Goal: Transaction & Acquisition: Purchase product/service

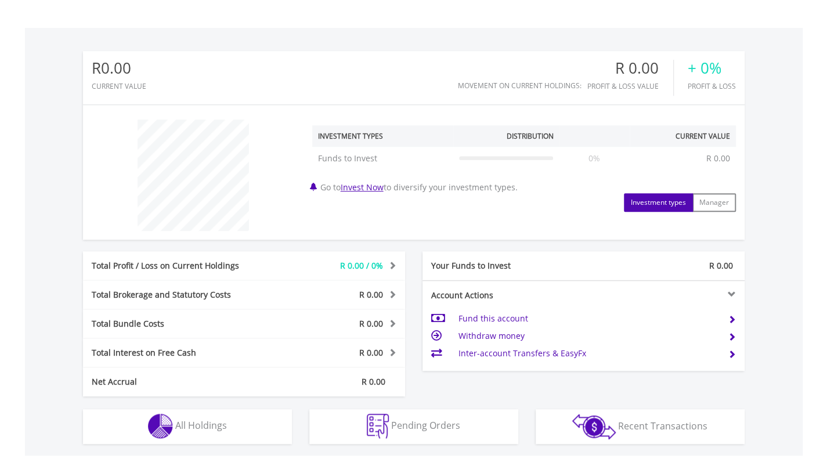
scroll to position [332, 0]
click at [519, 318] on td "Fund this account" at bounding box center [588, 317] width 260 height 17
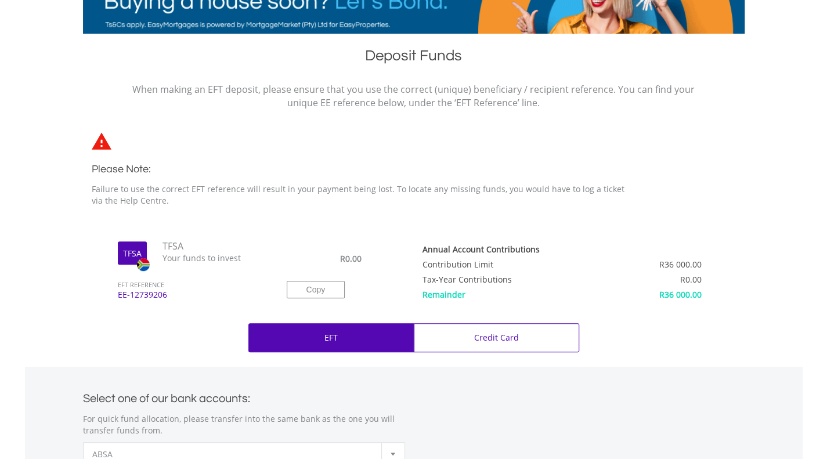
scroll to position [211, 0]
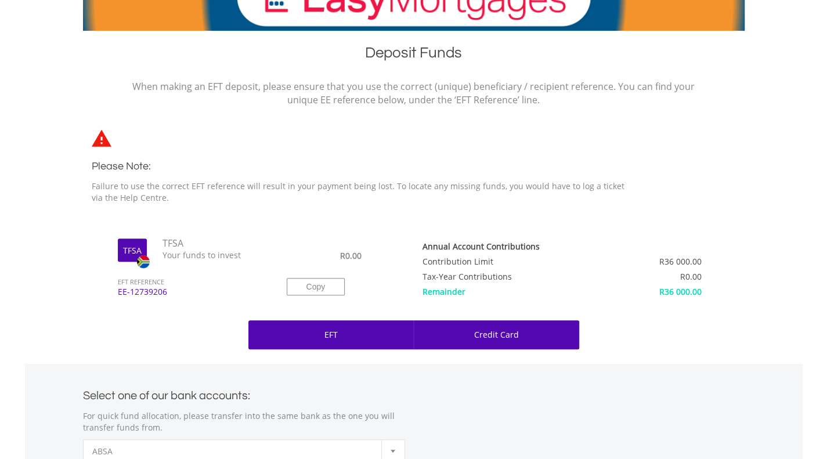
click at [437, 329] on div "Credit Card" at bounding box center [496, 334] width 165 height 29
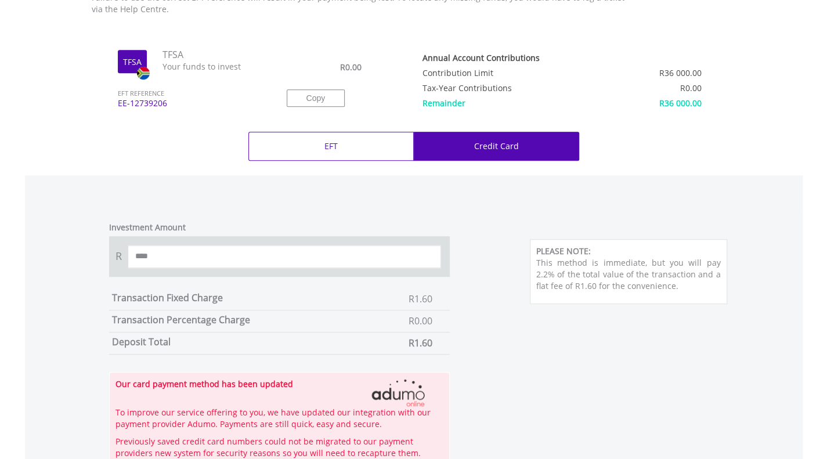
scroll to position [398, 0]
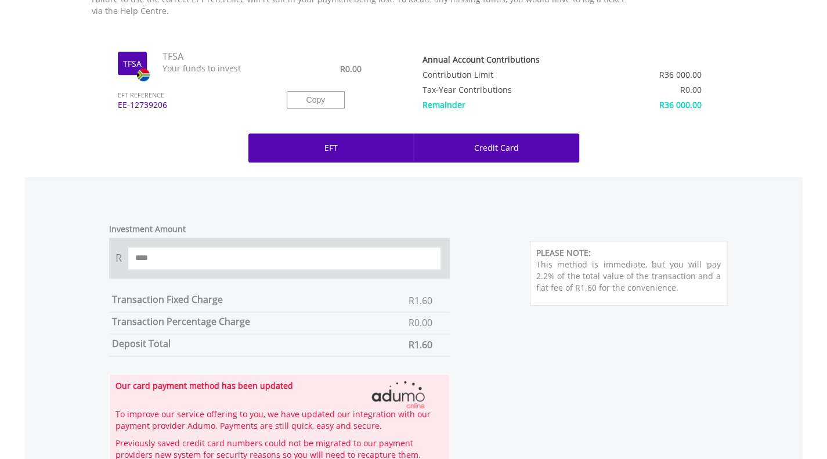
click at [386, 154] on div "EFT" at bounding box center [330, 147] width 165 height 29
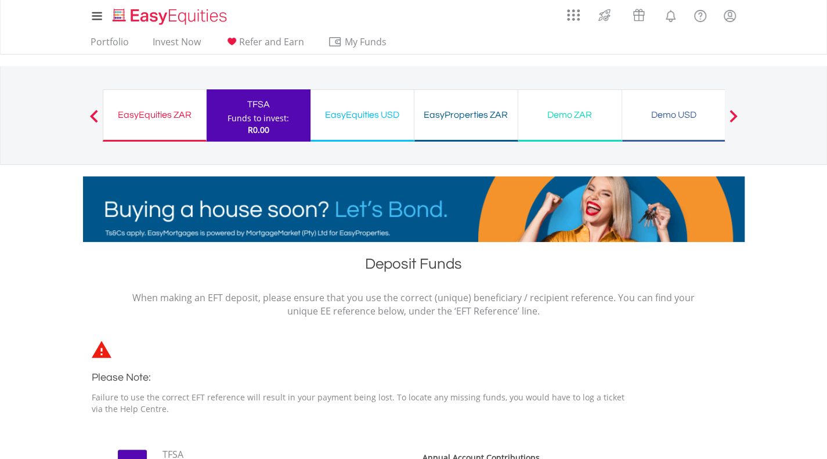
click at [119, 126] on div "EasyEquities ZAR Funds to invest: R0.00" at bounding box center [155, 115] width 104 height 52
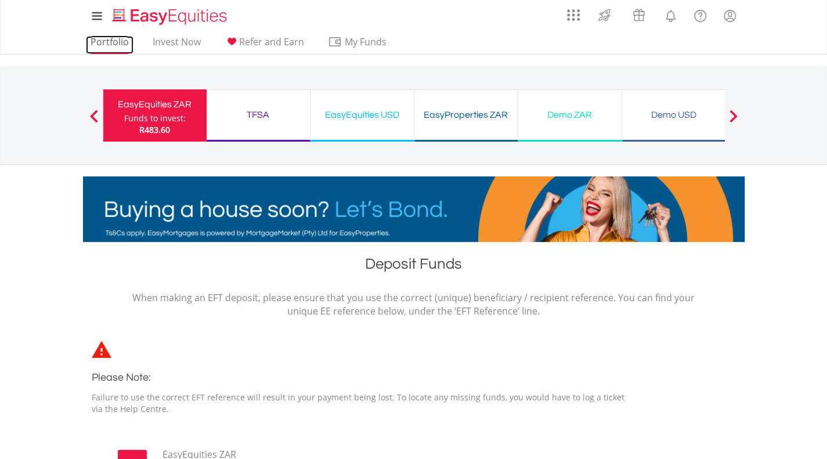
click at [107, 39] on link "Portfolio" at bounding box center [110, 45] width 48 height 18
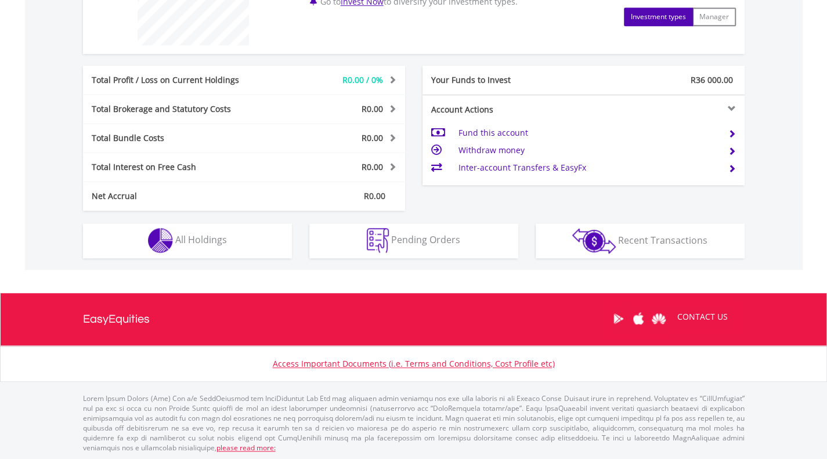
scroll to position [516, 0]
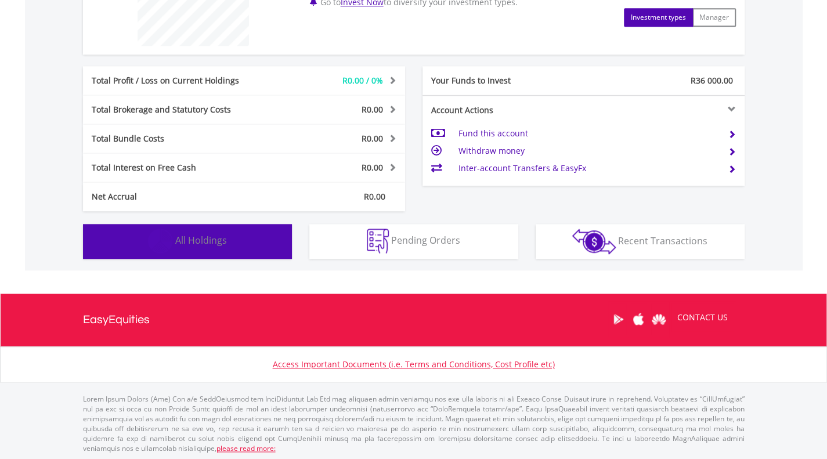
click at [202, 241] on span "All Holdings" at bounding box center [201, 240] width 52 height 13
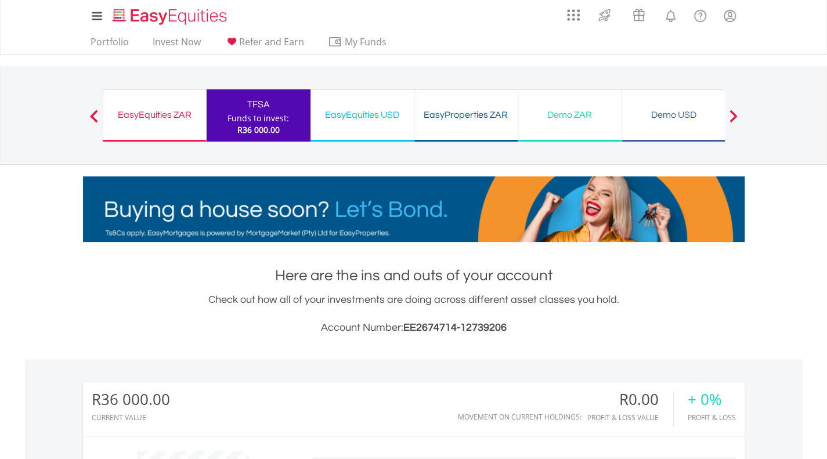
scroll to position [1, 0]
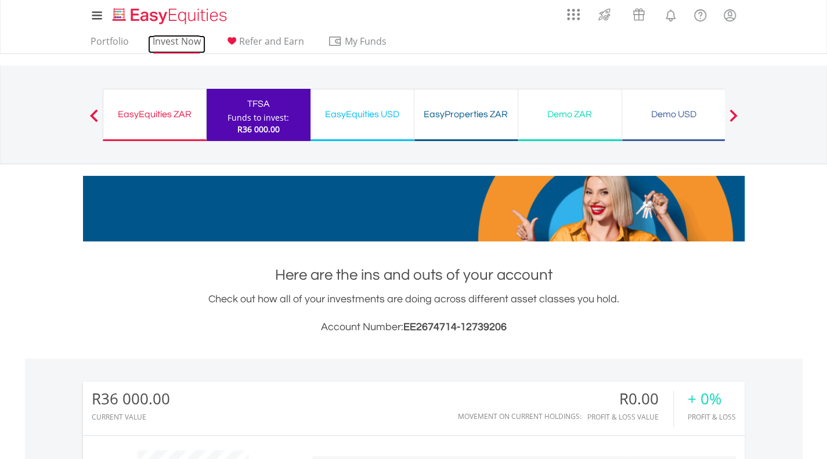
click at [173, 36] on link "Invest Now" at bounding box center [176, 44] width 57 height 18
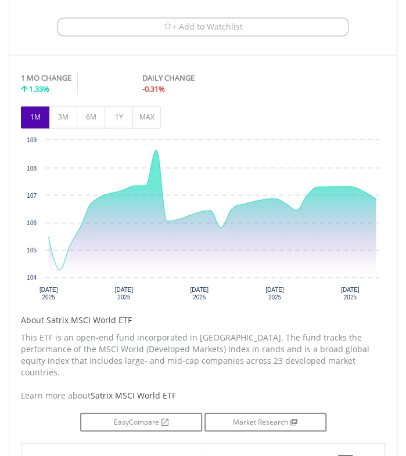
scroll to position [355, 0]
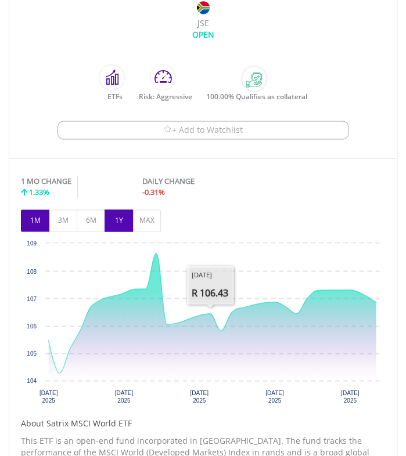
click at [115, 216] on button "1Y" at bounding box center [118, 220] width 28 height 22
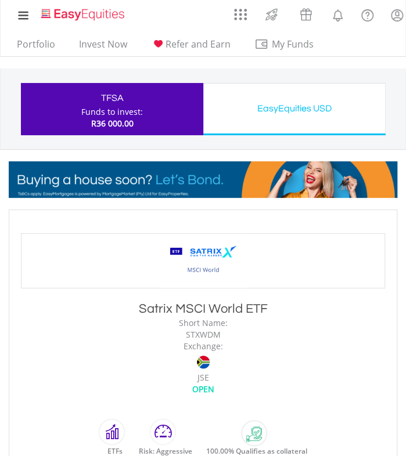
scroll to position [0, 0]
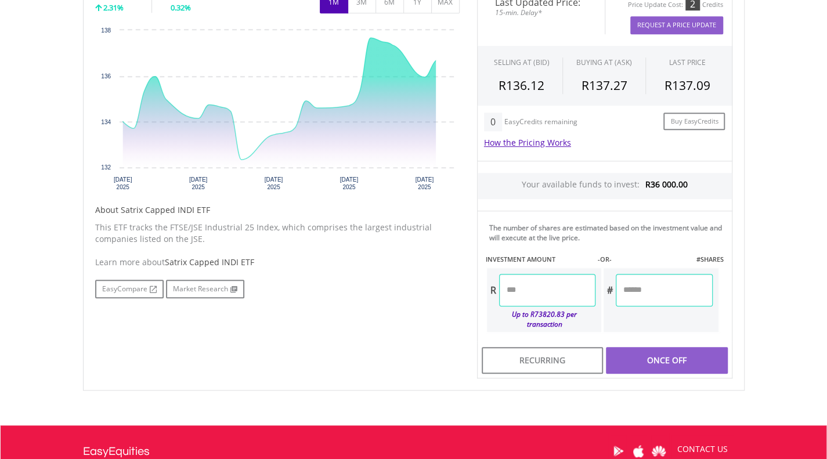
scroll to position [403, 0]
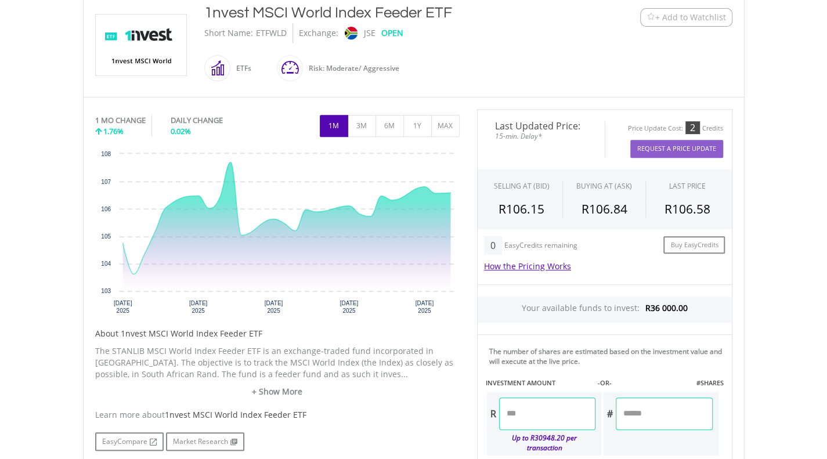
scroll to position [276, 0]
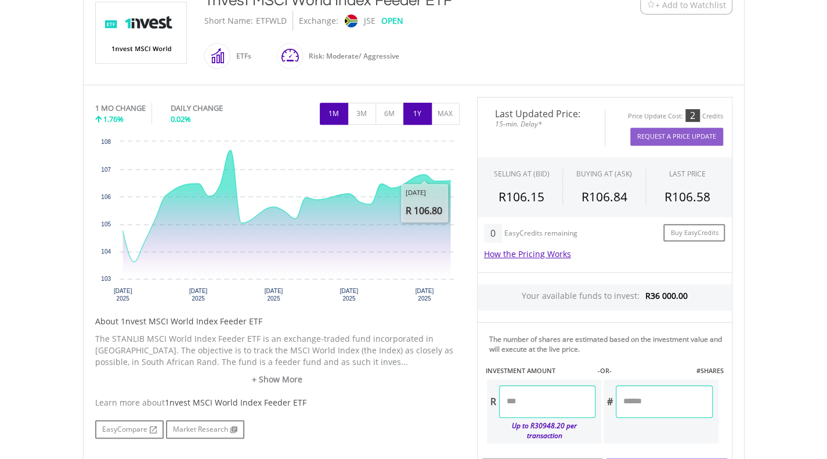
click at [421, 107] on button "1Y" at bounding box center [417, 114] width 28 height 22
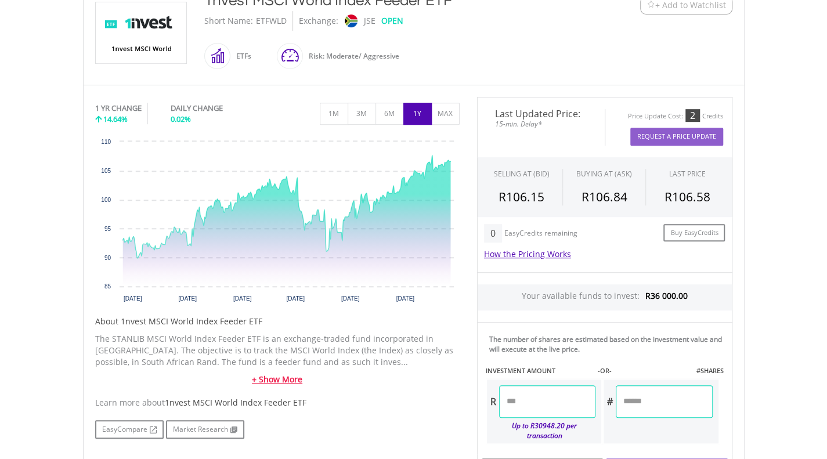
click at [284, 374] on link "+ Show More" at bounding box center [277, 380] width 364 height 12
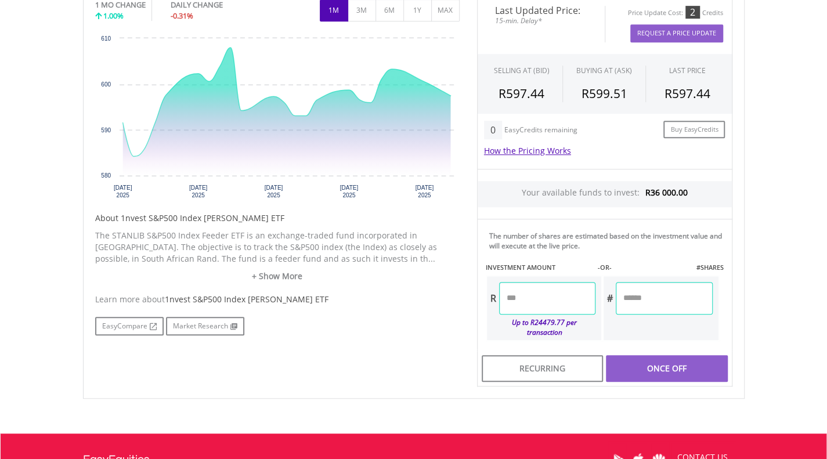
scroll to position [400, 0]
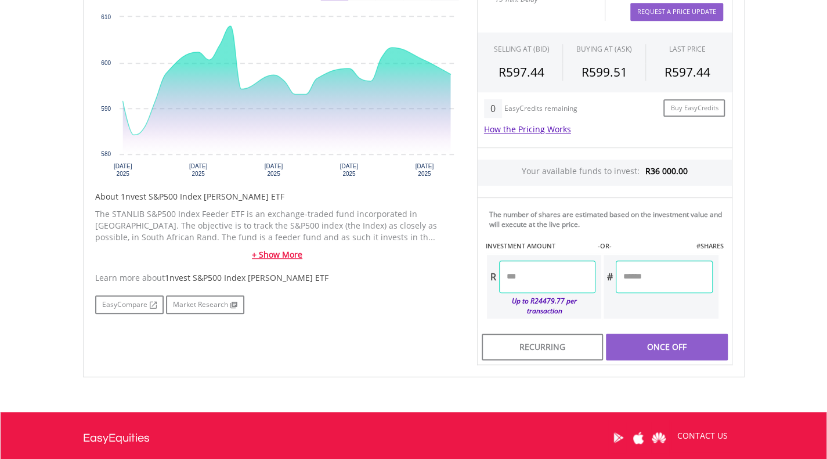
click at [273, 254] on link "+ Show More" at bounding box center [277, 255] width 364 height 12
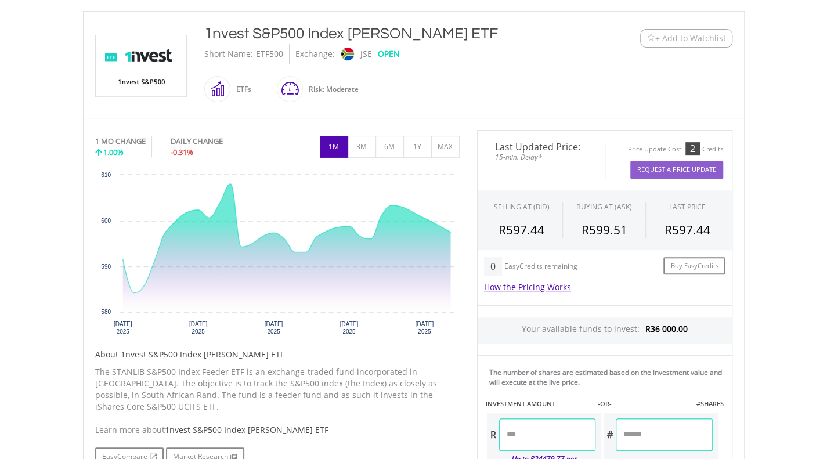
scroll to position [226, 0]
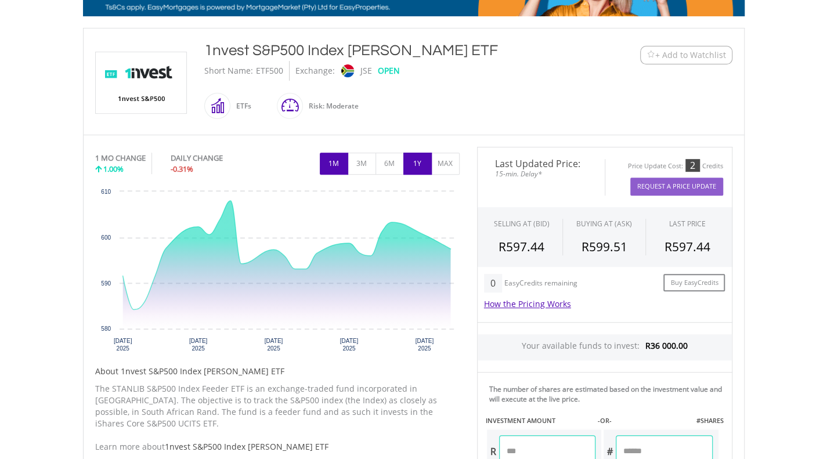
click at [414, 156] on button "1Y" at bounding box center [417, 164] width 28 height 22
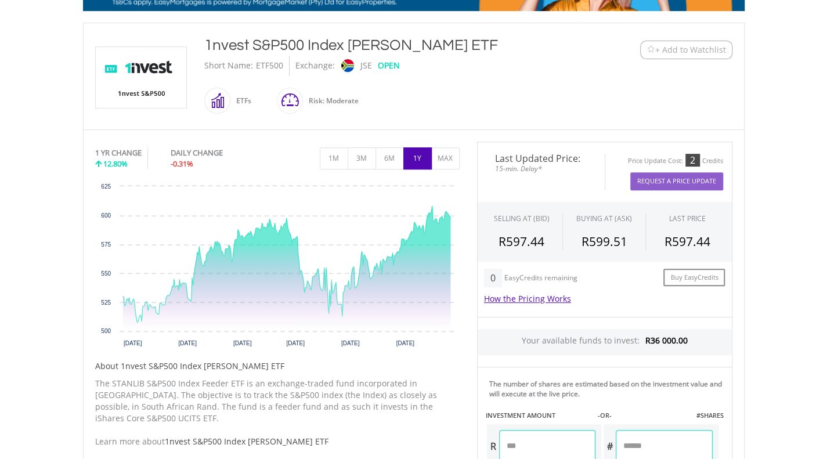
scroll to position [189, 0]
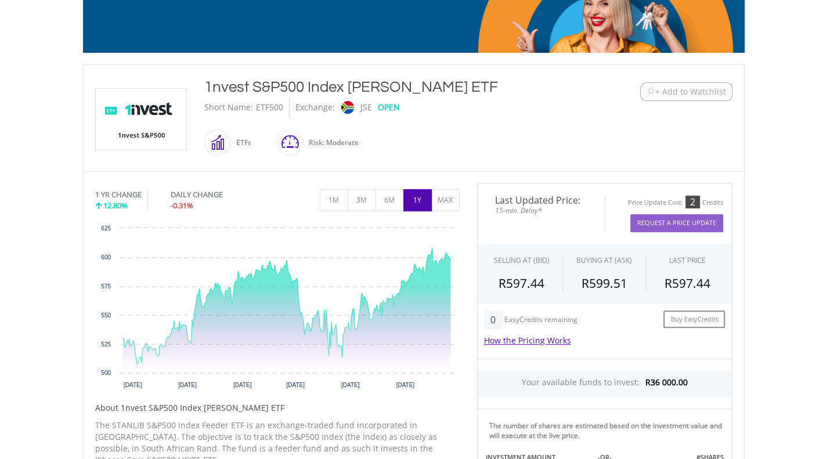
click at [675, 95] on span "+ Add to Watchlist" at bounding box center [690, 92] width 71 height 12
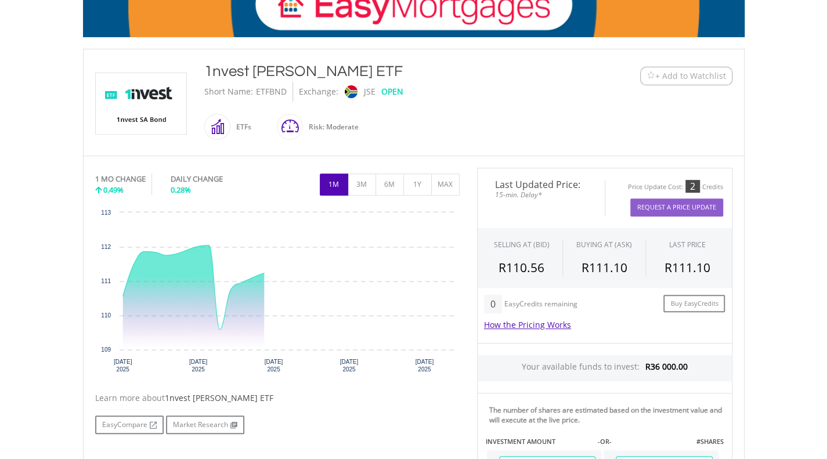
scroll to position [205, 0]
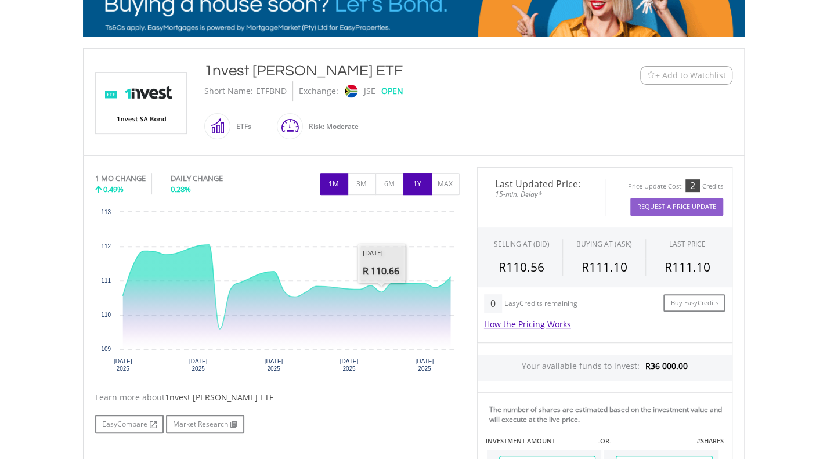
click at [417, 184] on button "1Y" at bounding box center [417, 184] width 28 height 22
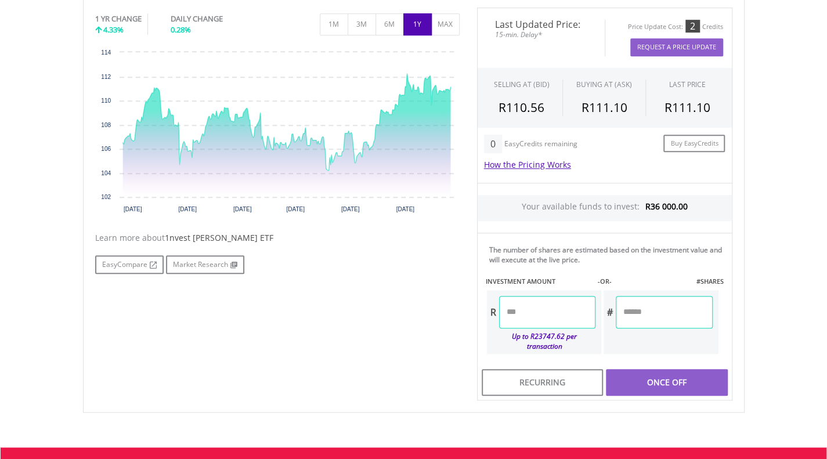
scroll to position [365, 0]
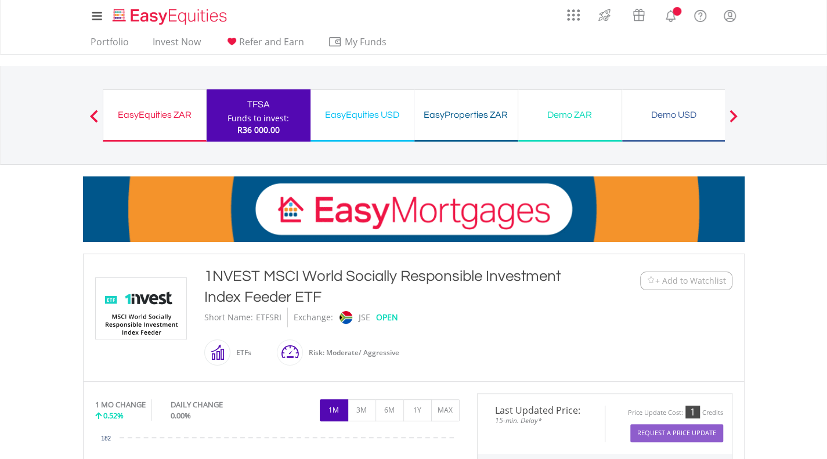
scroll to position [172, 0]
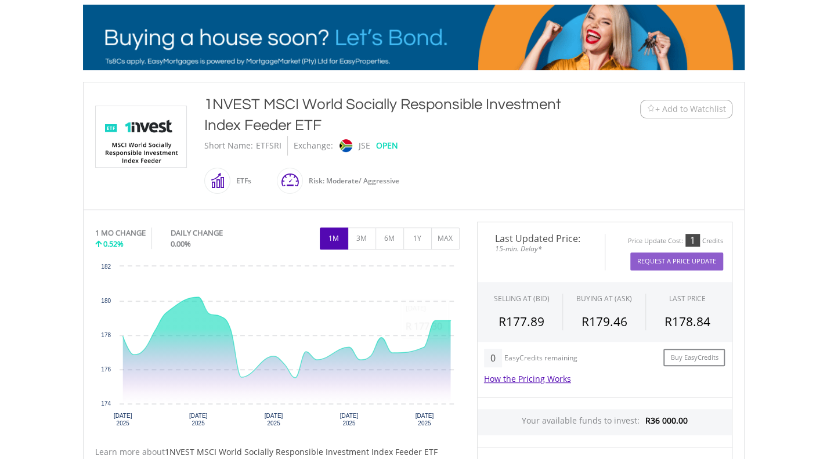
click at [411, 251] on div "1 MO CHANGE 0.52% DAILY CHANGE 0.00% 1M 3M 6M 1Y MAX" at bounding box center [277, 241] width 364 height 39
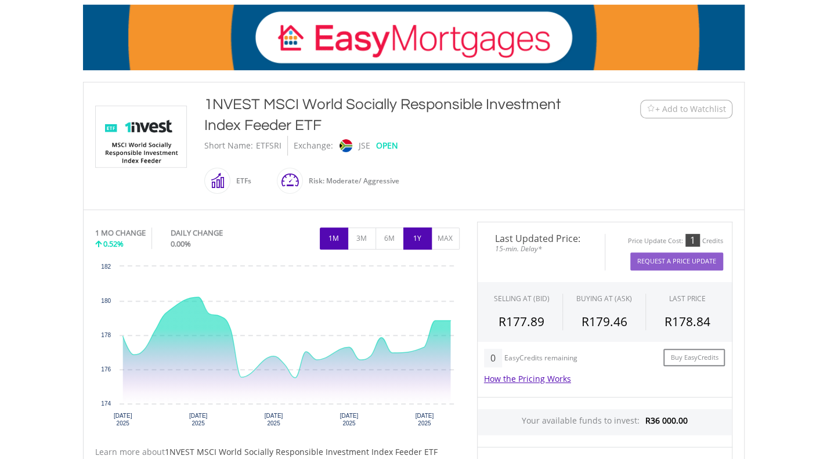
click at [420, 242] on button "1Y" at bounding box center [417, 238] width 28 height 22
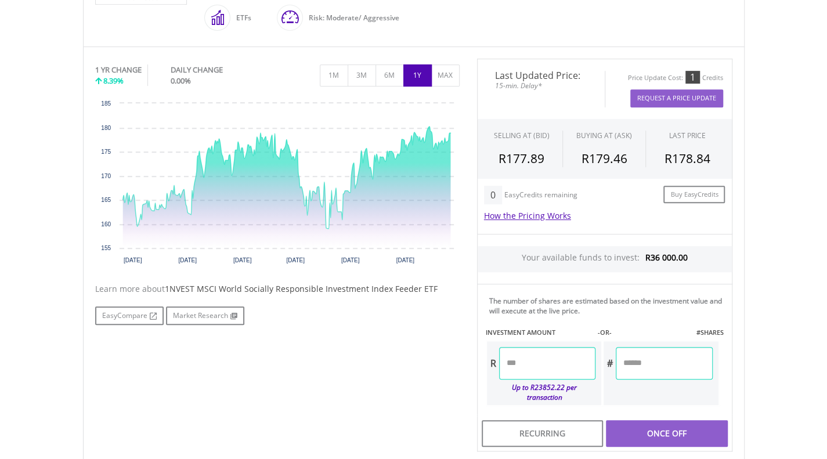
scroll to position [392, 0]
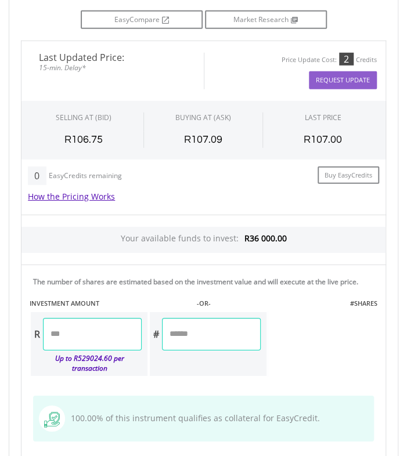
scroll to position [862, 0]
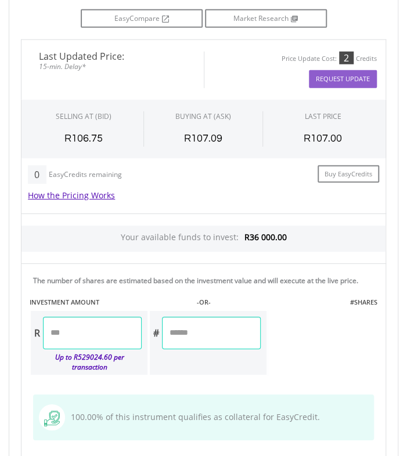
click at [100, 318] on input "number" at bounding box center [92, 333] width 99 height 32
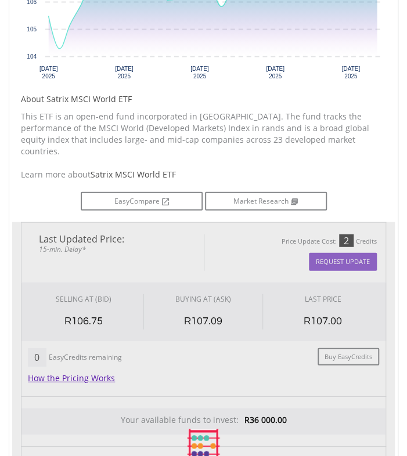
type input "********"
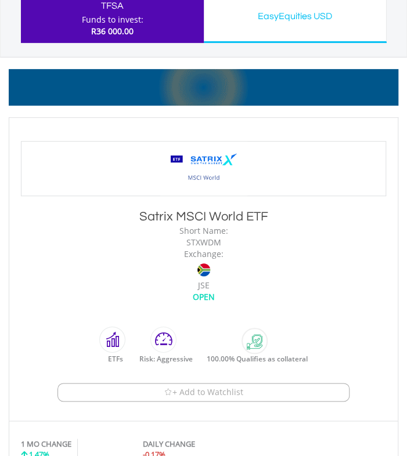
scroll to position [0, 0]
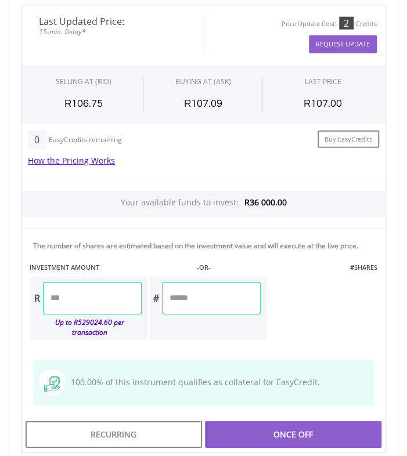
scroll to position [903, 0]
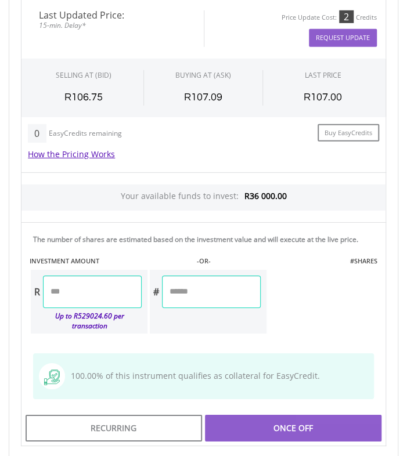
click at [89, 276] on input "number" at bounding box center [92, 292] width 99 height 32
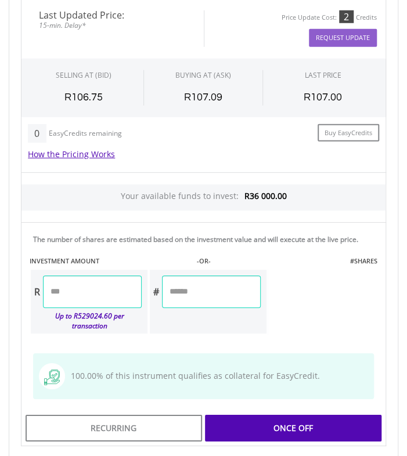
type input "********"
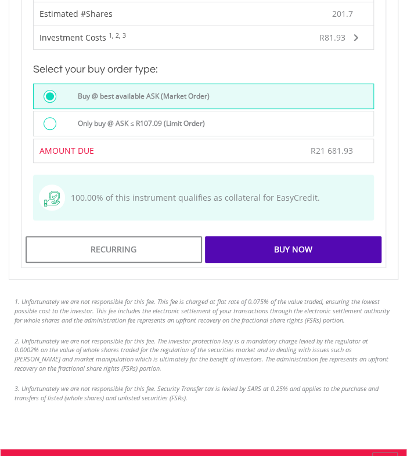
scroll to position [1225, 0]
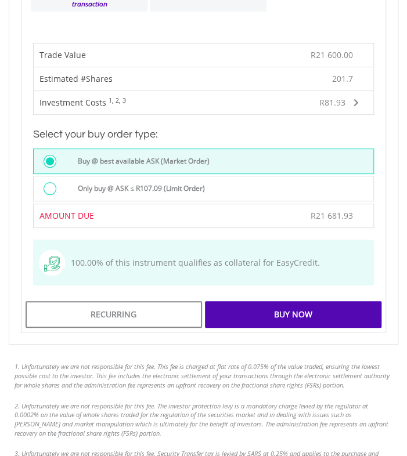
click at [257, 301] on div "Buy Now" at bounding box center [293, 314] width 176 height 27
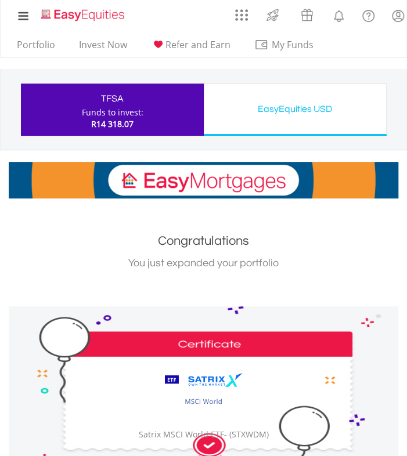
click at [103, 121] on span "R14 318.07" at bounding box center [112, 123] width 42 height 11
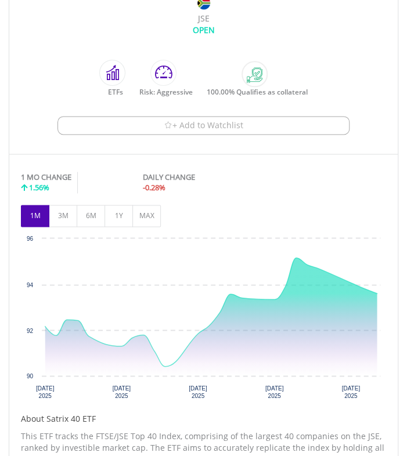
scroll to position [364, 0]
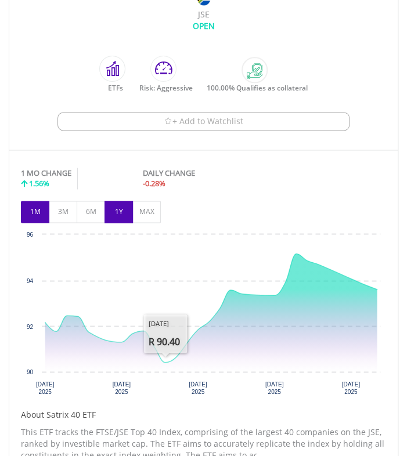
click at [126, 214] on button "1Y" at bounding box center [118, 212] width 28 height 22
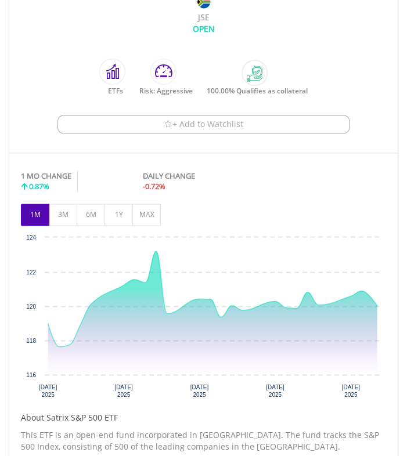
scroll to position [362, 0]
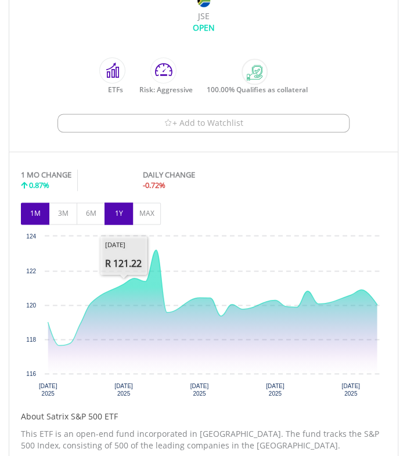
click at [117, 220] on button "1Y" at bounding box center [118, 213] width 28 height 22
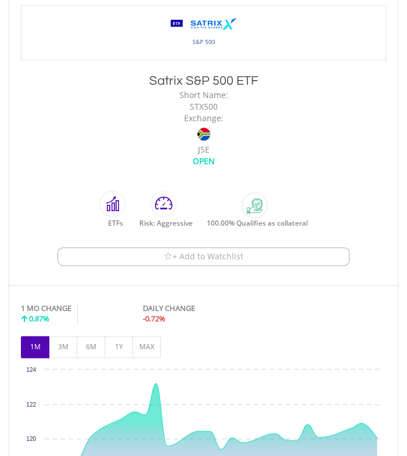
scroll to position [310, 0]
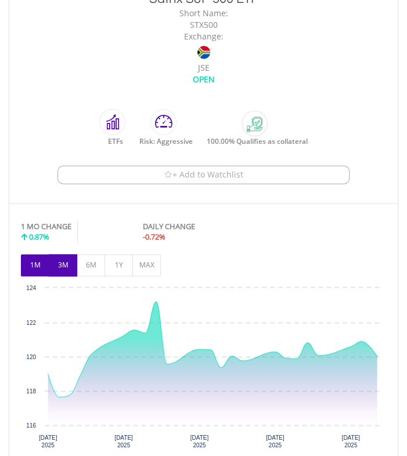
click at [70, 264] on button "3M" at bounding box center [63, 265] width 28 height 22
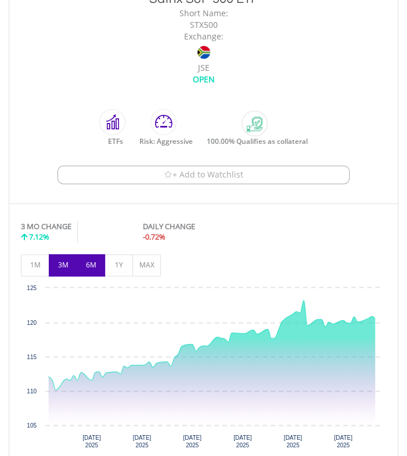
click at [92, 265] on button "6M" at bounding box center [91, 265] width 28 height 22
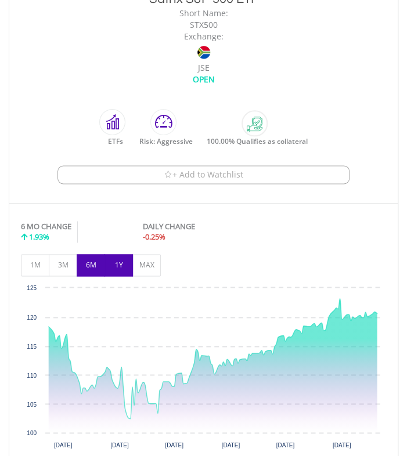
click at [109, 264] on button "1Y" at bounding box center [118, 265] width 28 height 22
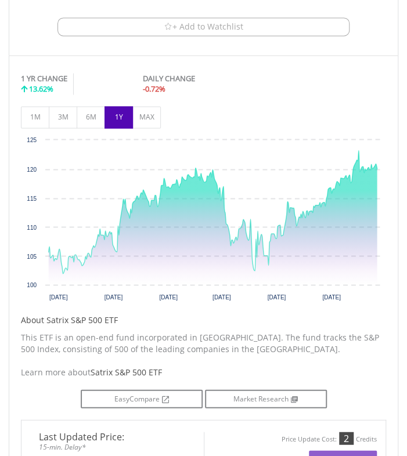
scroll to position [458, 0]
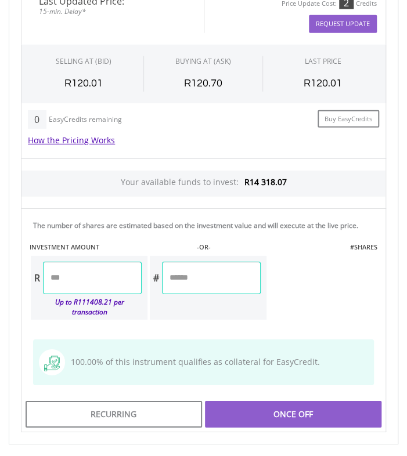
scroll to position [894, 0]
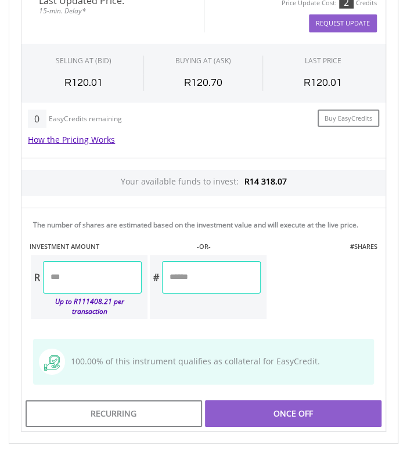
click at [99, 273] on input "number" at bounding box center [92, 277] width 99 height 32
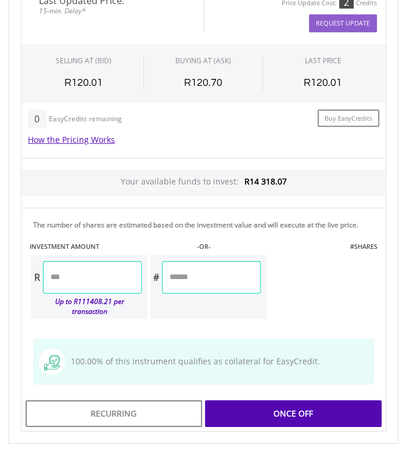
type input "********"
type input "******"
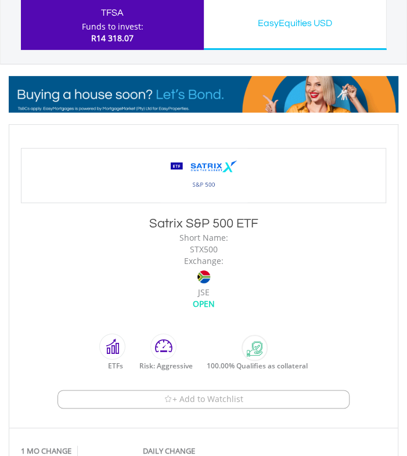
scroll to position [0, 0]
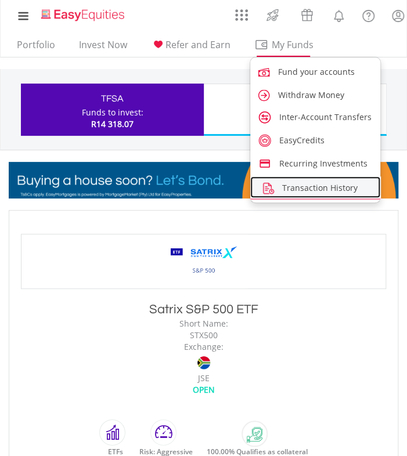
click at [297, 183] on span "Transaction History" at bounding box center [319, 187] width 75 height 11
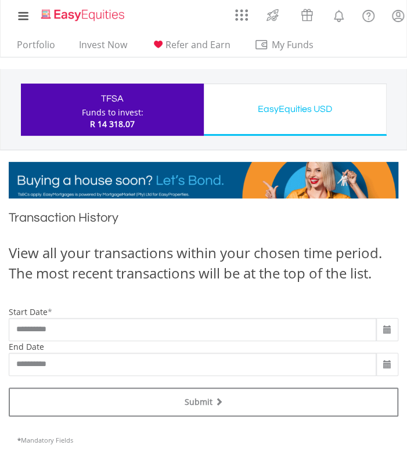
click at [95, 108] on div "Funds to invest:" at bounding box center [112, 113] width 61 height 12
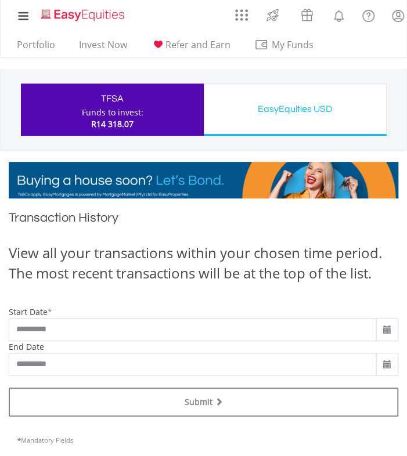
click at [104, 113] on div "Funds to invest:" at bounding box center [112, 113] width 61 height 12
click at [91, 35] on ul "Portfolio Invest Now Refer and Earn My Funds Fund your accounts Withdraw Money …" at bounding box center [168, 46] width 318 height 22
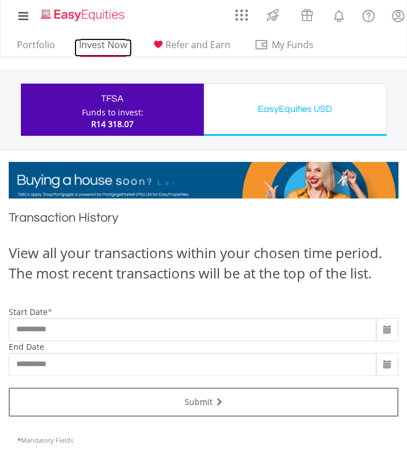
click at [91, 46] on link "Invest Now" at bounding box center [102, 48] width 57 height 18
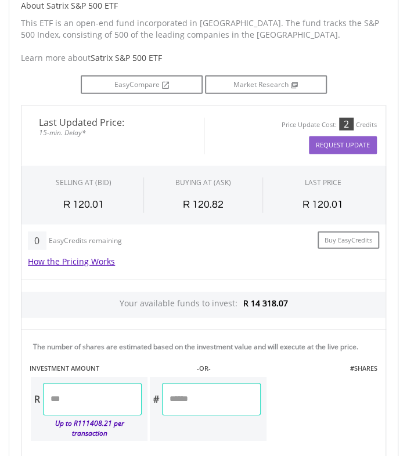
scroll to position [1036, 0]
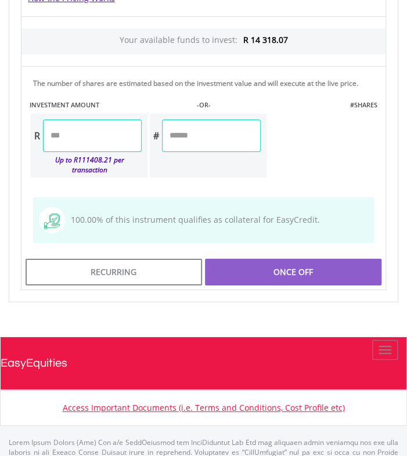
click at [120, 135] on input "number" at bounding box center [92, 136] width 99 height 32
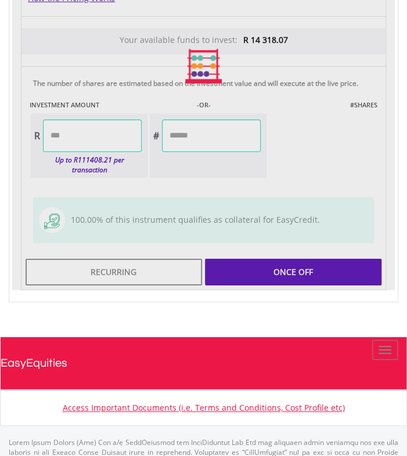
type input "********"
type input "*******"
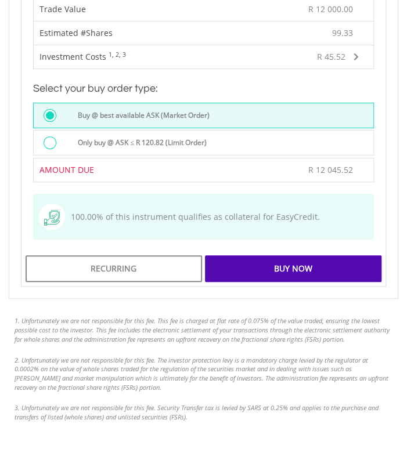
scroll to position [1248, 0]
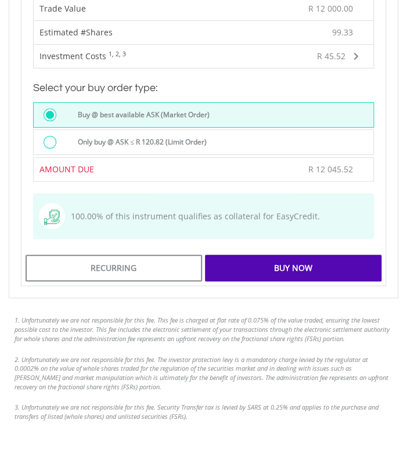
click at [227, 257] on div "Buy Now" at bounding box center [293, 268] width 176 height 27
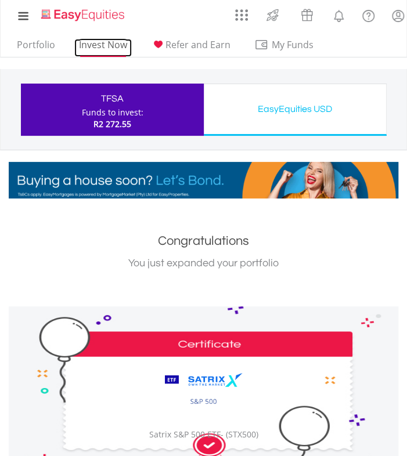
click at [103, 44] on link "Invest Now" at bounding box center [102, 48] width 57 height 18
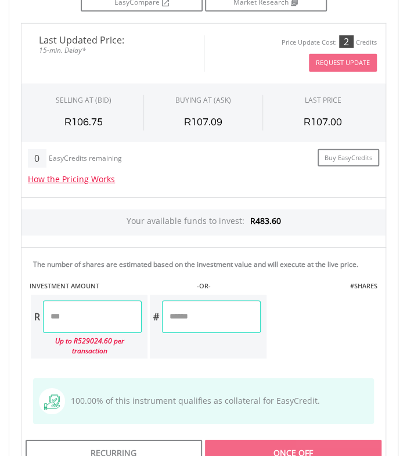
scroll to position [889, 0]
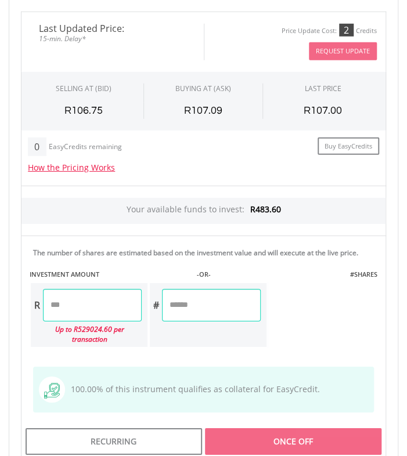
click at [87, 305] on input "number" at bounding box center [92, 305] width 99 height 32
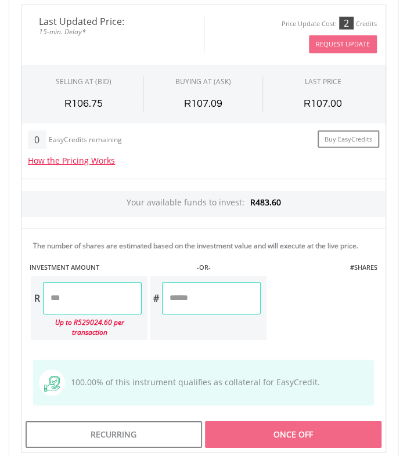
scroll to position [897, 0]
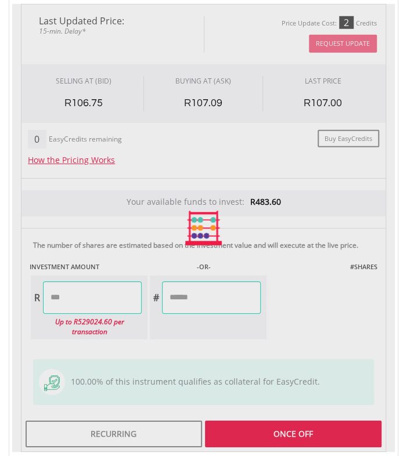
type input "********"
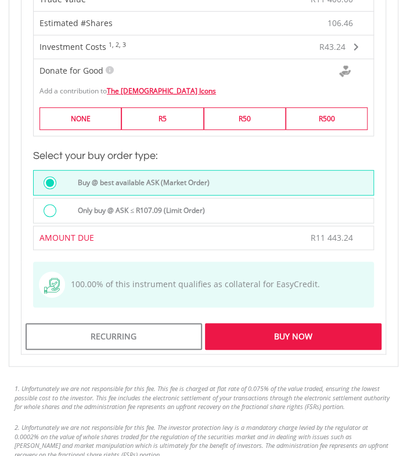
scroll to position [1284, 0]
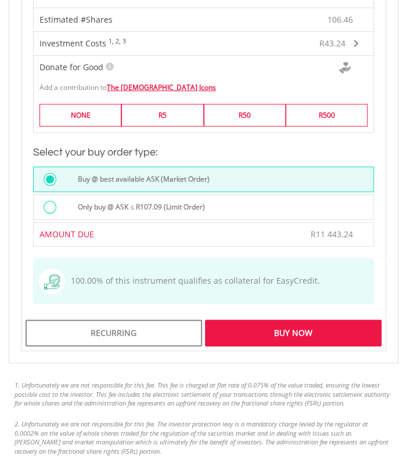
click at [254, 320] on div "Buy Now" at bounding box center [293, 333] width 176 height 27
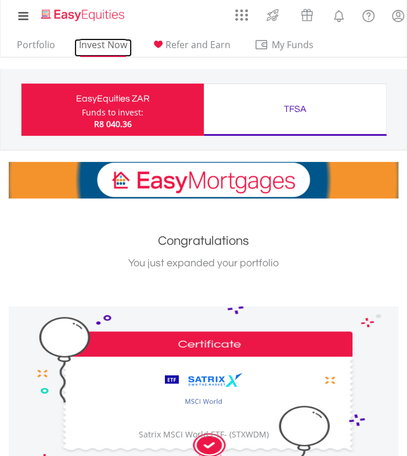
click at [108, 44] on link "Invest Now" at bounding box center [102, 48] width 57 height 18
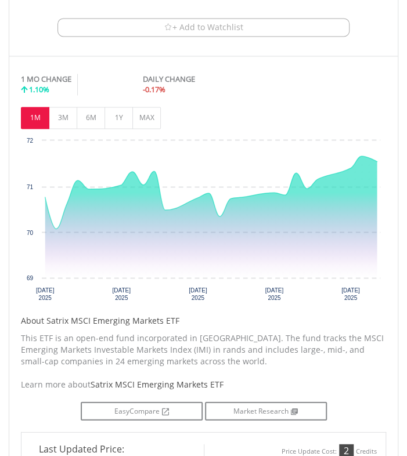
scroll to position [459, 0]
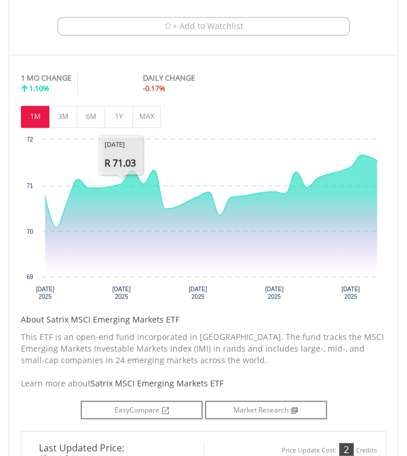
click at [118, 125] on div "1 MO CHANGE 1.10% DAILY CHANGE -0.17% 1M 3M 6M 1Y MAX" at bounding box center [203, 100] width 365 height 67
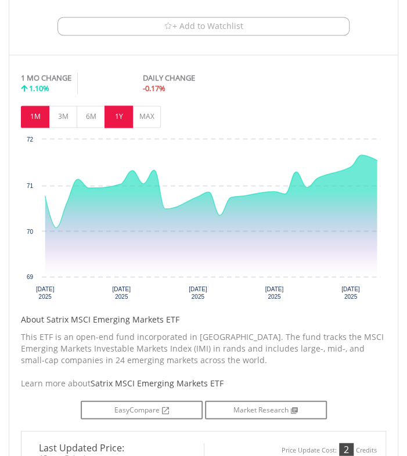
click at [114, 114] on button "1Y" at bounding box center [118, 117] width 28 height 22
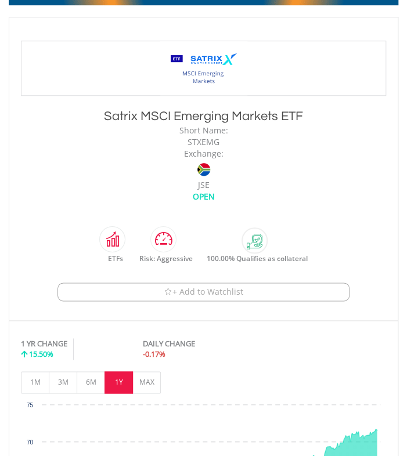
scroll to position [191, 0]
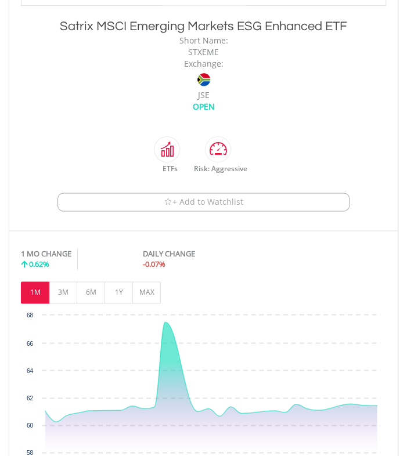
scroll to position [284, 0]
click at [123, 286] on button "1Y" at bounding box center [118, 292] width 28 height 22
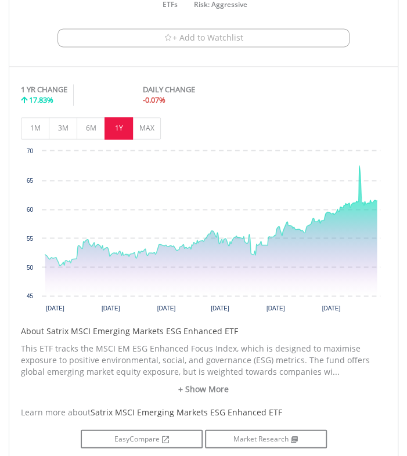
scroll to position [575, 0]
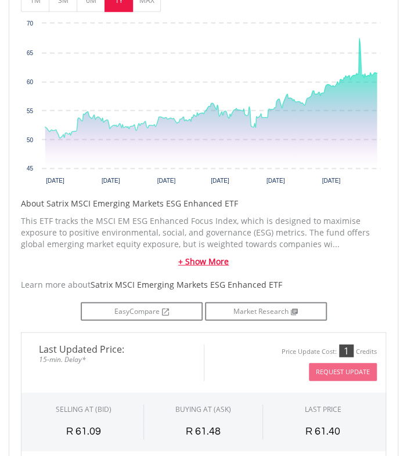
click at [225, 255] on link "+ Show More" at bounding box center [203, 261] width 365 height 12
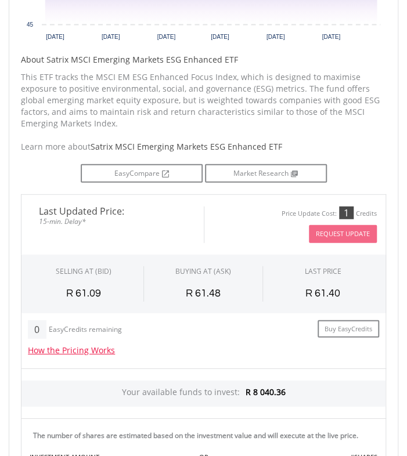
scroll to position [720, 0]
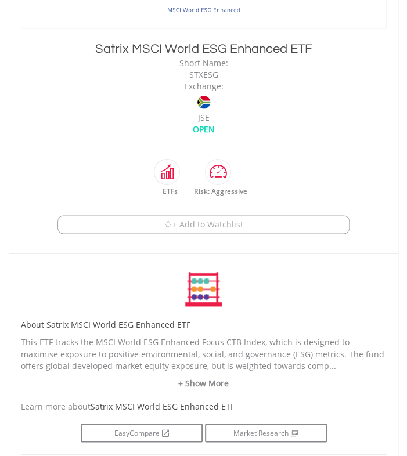
scroll to position [260, 0]
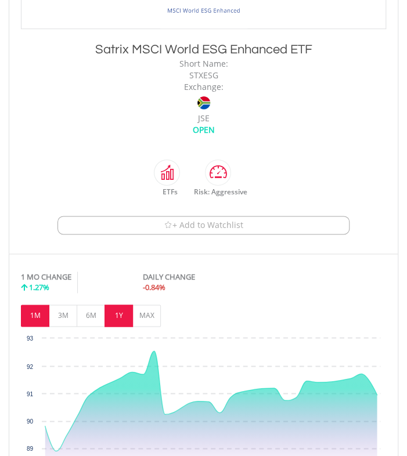
click at [120, 307] on button "1Y" at bounding box center [118, 316] width 28 height 22
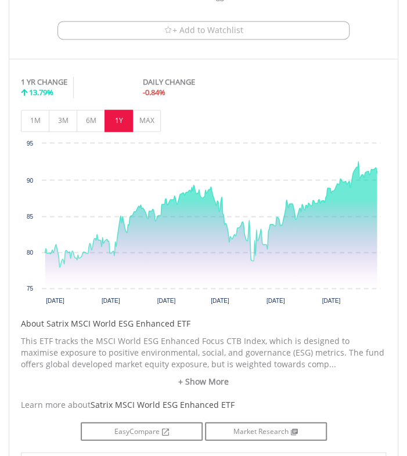
scroll to position [499, 0]
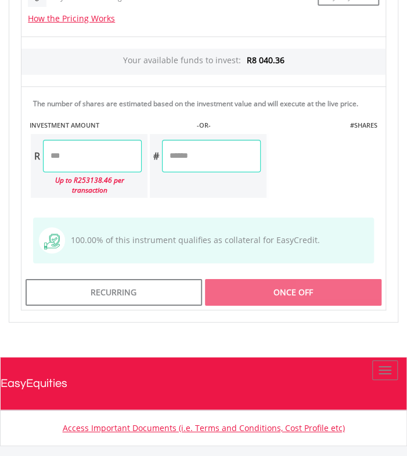
scroll to position [1028, 0]
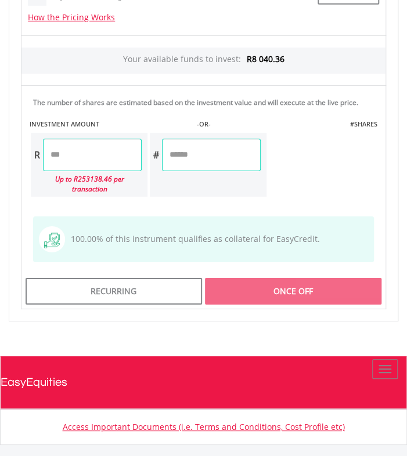
click at [94, 142] on input "number" at bounding box center [92, 155] width 99 height 32
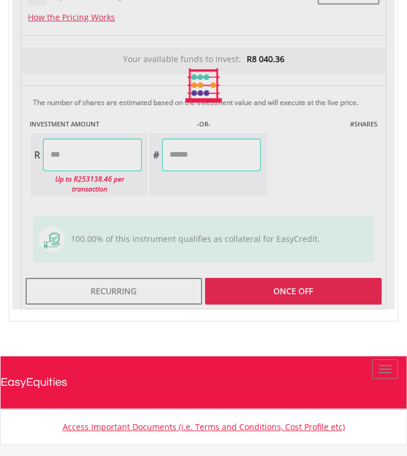
type input "*******"
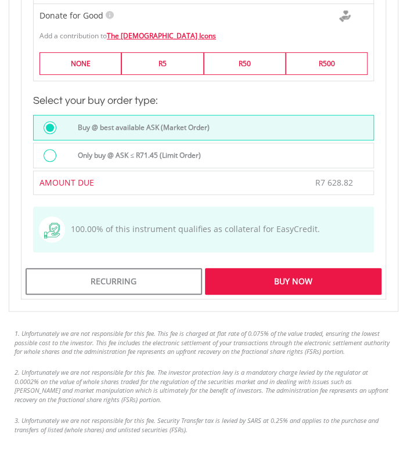
scroll to position [1325, 0]
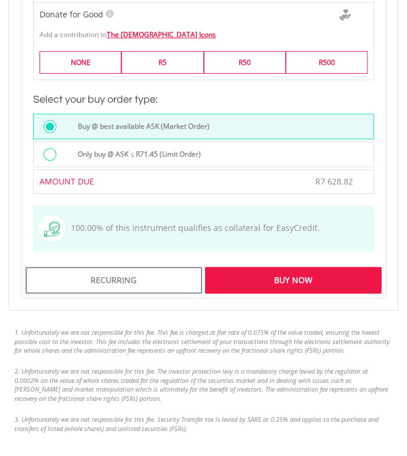
click at [256, 267] on div "Buy Now" at bounding box center [293, 280] width 176 height 27
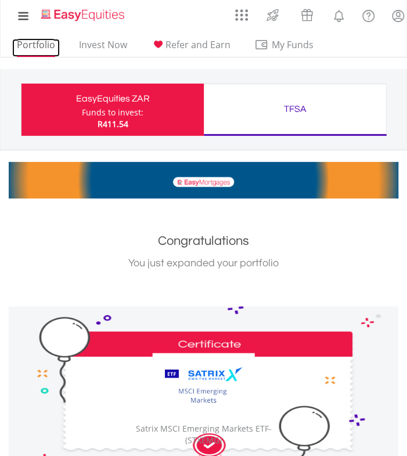
click at [39, 49] on link "Portfolio" at bounding box center [36, 48] width 48 height 18
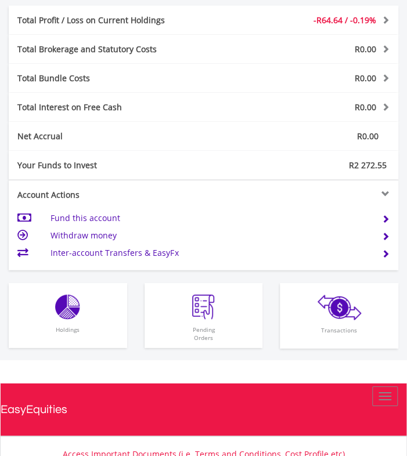
scroll to position [708, 0]
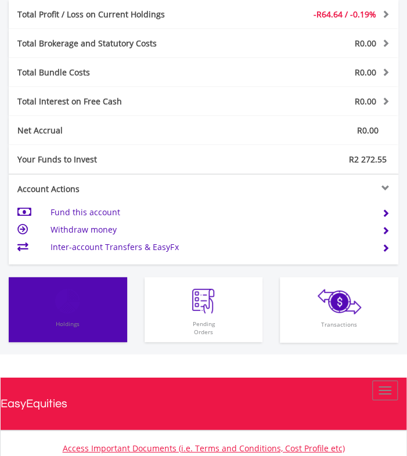
click at [46, 317] on span "Holdings" at bounding box center [68, 328] width 113 height 28
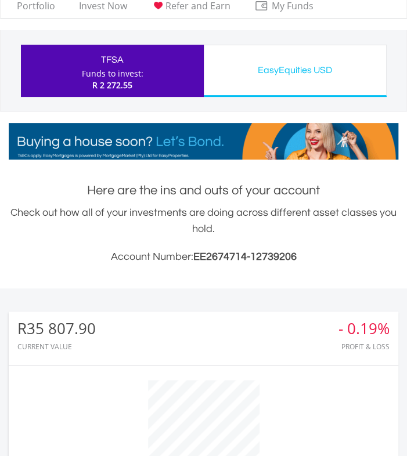
scroll to position [0, 0]
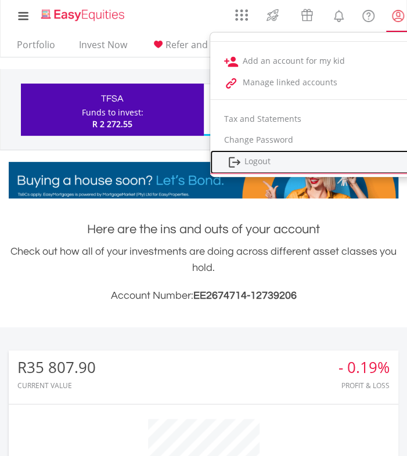
click at [255, 160] on link "Logout" at bounding box center [311, 162] width 202 height 24
